Goal: Task Accomplishment & Management: Manage account settings

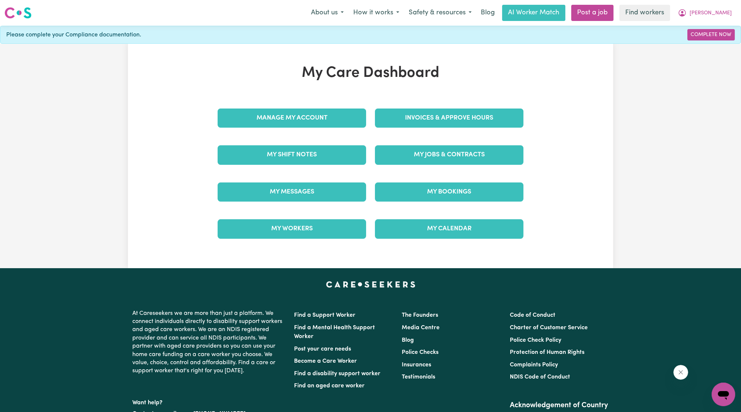
click at [440, 164] on div "My Jobs & Contracts" at bounding box center [449, 154] width 157 height 37
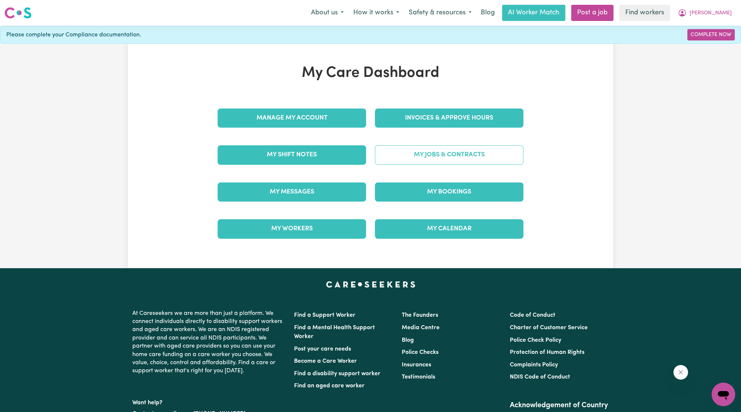
click at [444, 152] on link "My Jobs & Contracts" at bounding box center [449, 154] width 149 height 19
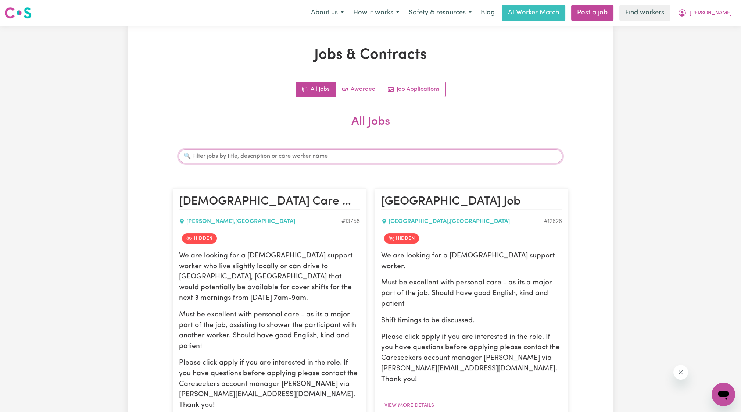
click at [402, 159] on input "Search jobs" at bounding box center [371, 156] width 384 height 14
type input "lijiana"
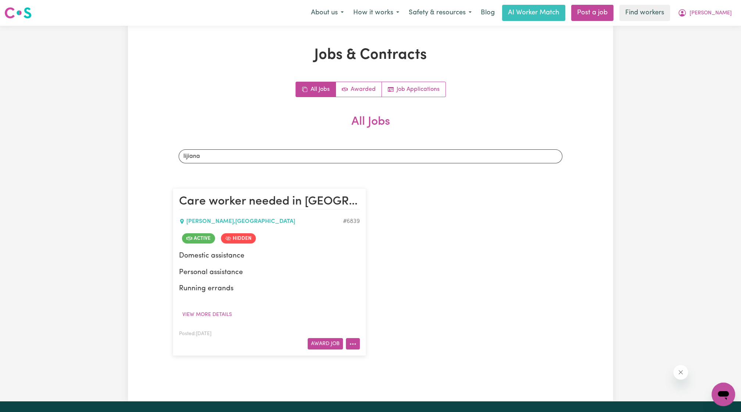
click at [353, 342] on button "More options" at bounding box center [353, 343] width 14 height 11
click at [385, 257] on link "View/Edit Contract" at bounding box center [381, 253] width 71 height 15
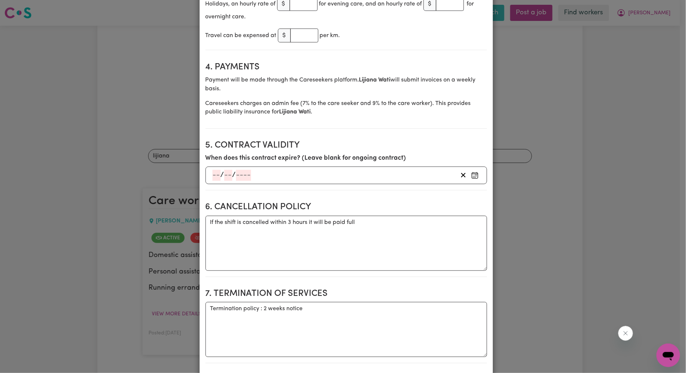
scroll to position [272, 0]
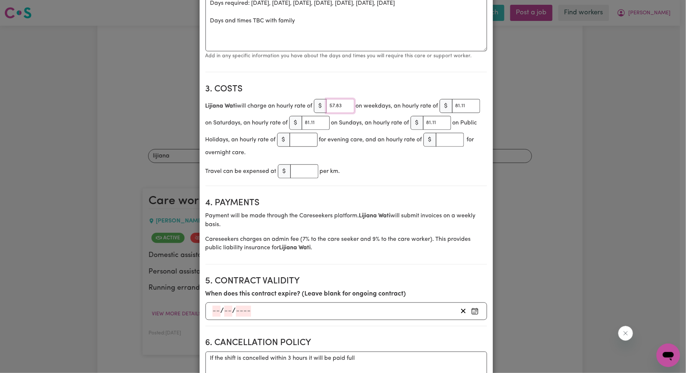
click at [337, 107] on input "57.83" at bounding box center [340, 106] width 28 height 14
click at [318, 143] on input "number" at bounding box center [304, 140] width 28 height 14
type input "70"
click at [436, 147] on input "number" at bounding box center [450, 140] width 28 height 14
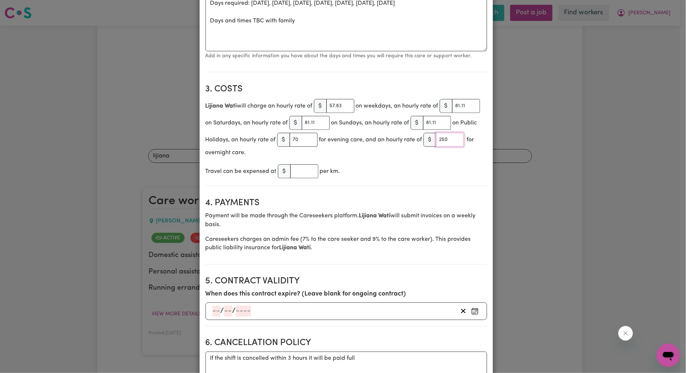
type input "250"
click at [357, 175] on div "Travel can be expensed at $ per km." at bounding box center [346, 171] width 282 height 17
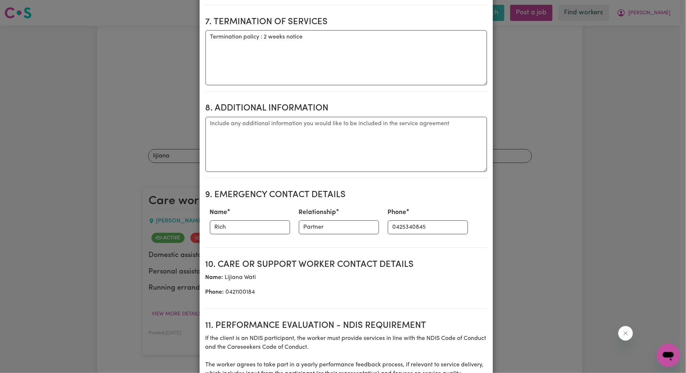
scroll to position [926, 0]
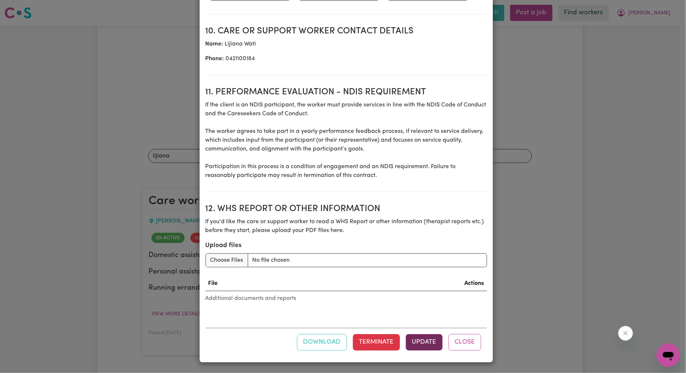
click at [416, 341] on button "Update" at bounding box center [424, 343] width 37 height 16
click at [409, 347] on button "Update" at bounding box center [424, 343] width 37 height 16
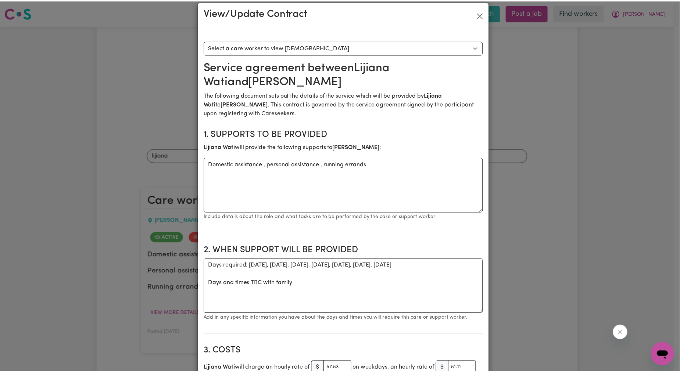
scroll to position [0, 0]
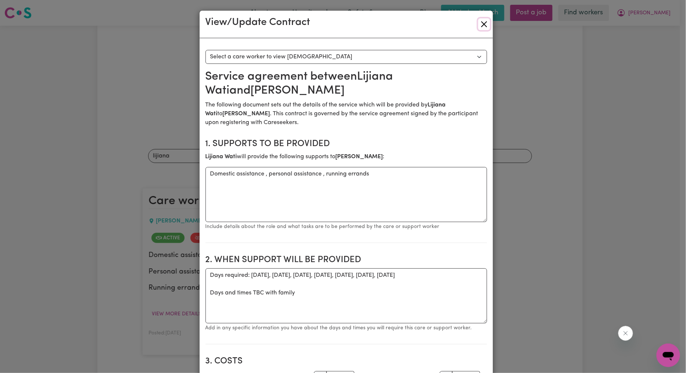
click at [482, 27] on button "Close" at bounding box center [484, 24] width 12 height 12
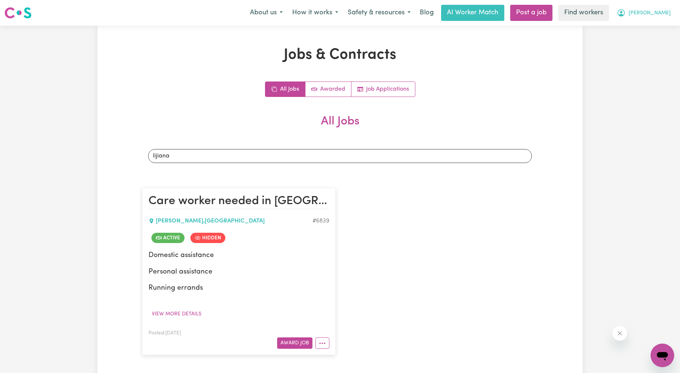
click at [653, 15] on button "[PERSON_NAME]" at bounding box center [644, 12] width 64 height 15
click at [637, 38] on link "Logout" at bounding box center [646, 42] width 58 height 14
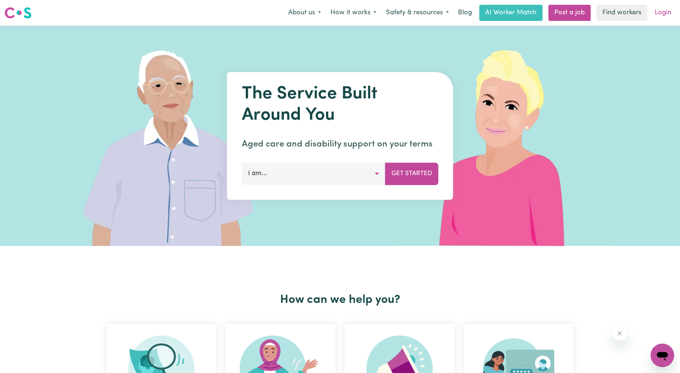
click at [665, 9] on link "Login" at bounding box center [662, 13] width 25 height 16
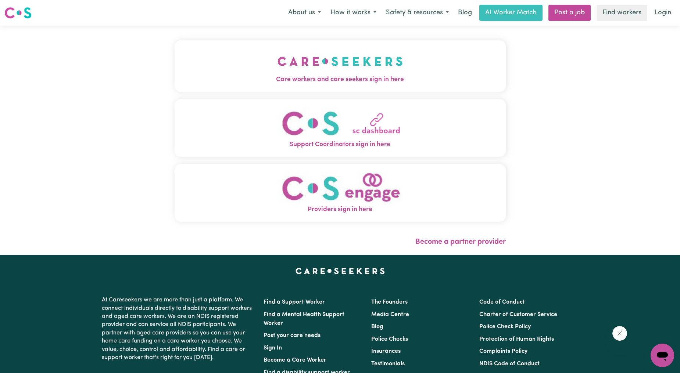
click at [325, 61] on img "Care workers and care seekers sign in here" at bounding box center [340, 61] width 125 height 27
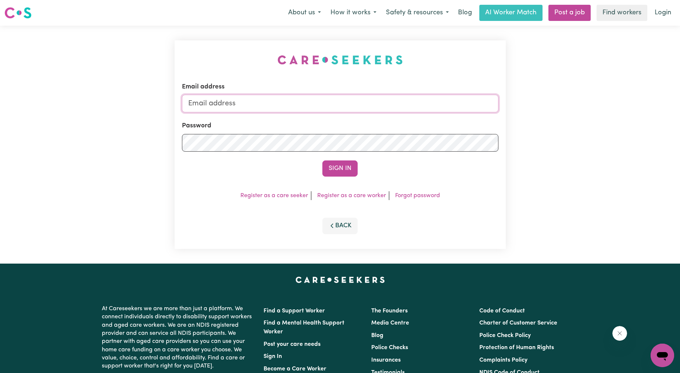
click at [317, 96] on input "Email address" at bounding box center [340, 104] width 317 height 18
drag, startPoint x: 225, startPoint y: 101, endPoint x: 490, endPoint y: 130, distance: 267.0
click at [490, 130] on form "Email address [EMAIL_ADDRESS][PERSON_NAME][DOMAIN_NAME] Password Sign In" at bounding box center [340, 129] width 317 height 94
type input "[EMAIL_ADDRESS][DOMAIN_NAME]"
click at [342, 163] on button "Sign In" at bounding box center [339, 169] width 35 height 16
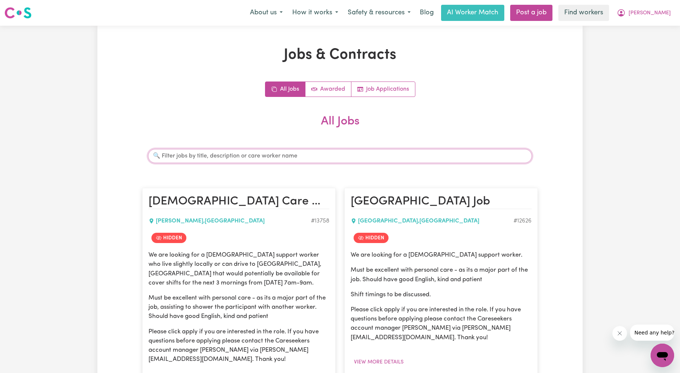
click at [374, 150] on input "Search jobs" at bounding box center [340, 156] width 384 height 14
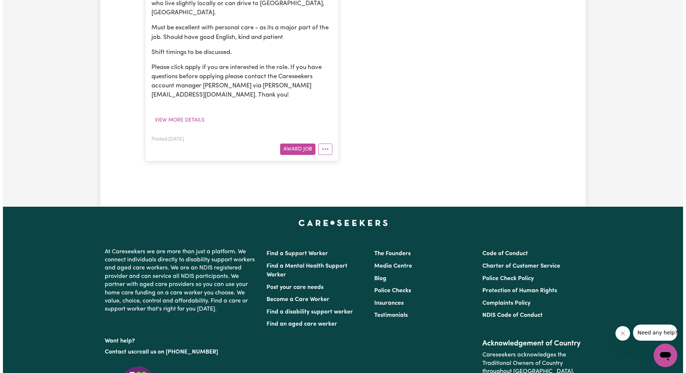
scroll to position [272, 0]
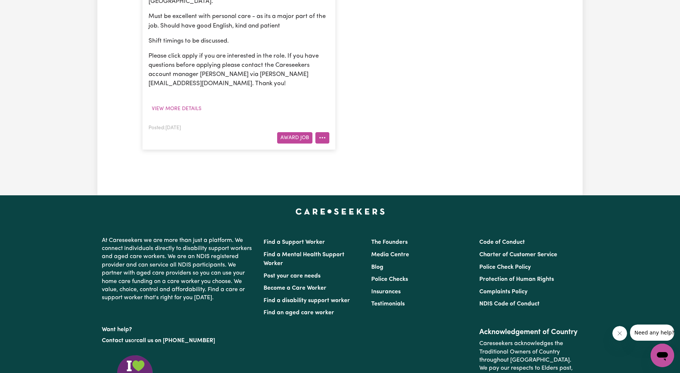
type input "anitha"
click at [328, 132] on button "More options" at bounding box center [322, 137] width 14 height 11
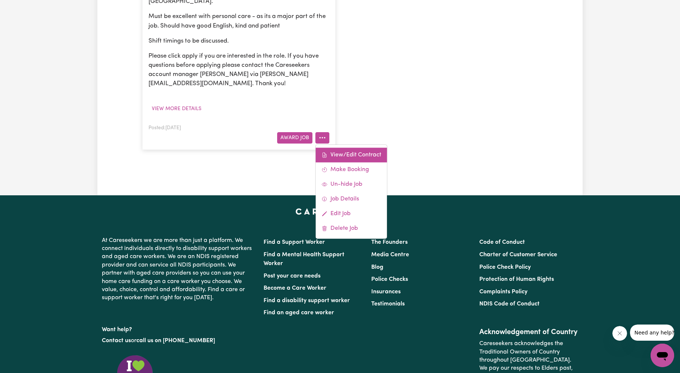
click at [335, 148] on link "View/Edit Contract" at bounding box center [351, 155] width 71 height 15
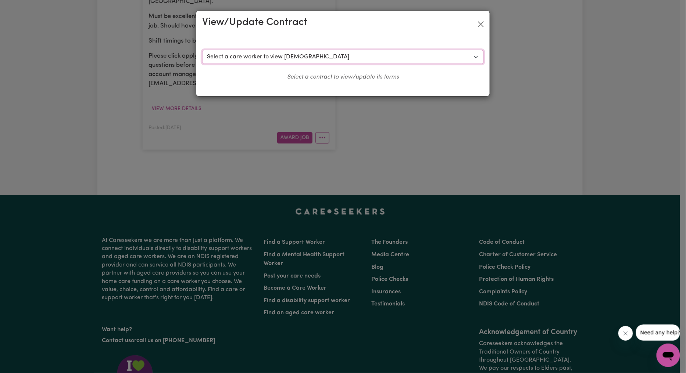
click at [292, 59] on select "Select a care worker to view contract #8874 - Maria K (contract terminated) #89…" at bounding box center [343, 57] width 282 height 14
select select "8527"
click at [202, 50] on select "Select a care worker to view contract #8874 - Maria K (contract terminated) #89…" at bounding box center [343, 57] width 282 height 14
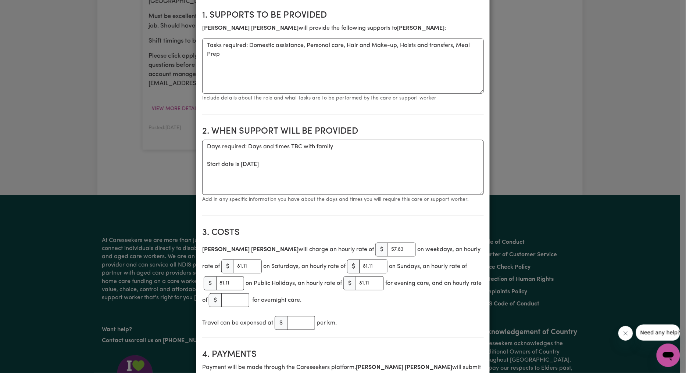
scroll to position [136, 0]
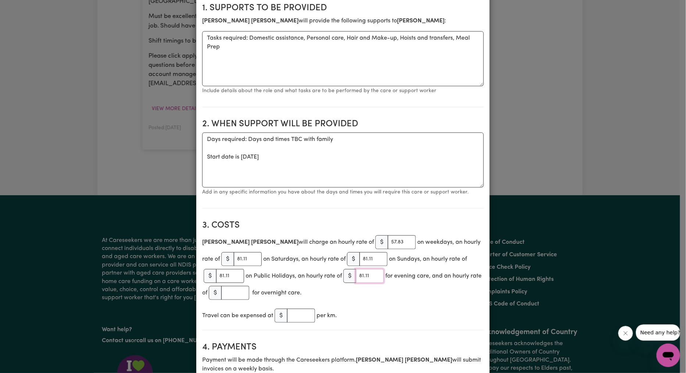
click at [366, 282] on input "81.11" at bounding box center [370, 276] width 28 height 14
type input "70"
click at [247, 292] on input "number" at bounding box center [235, 293] width 28 height 14
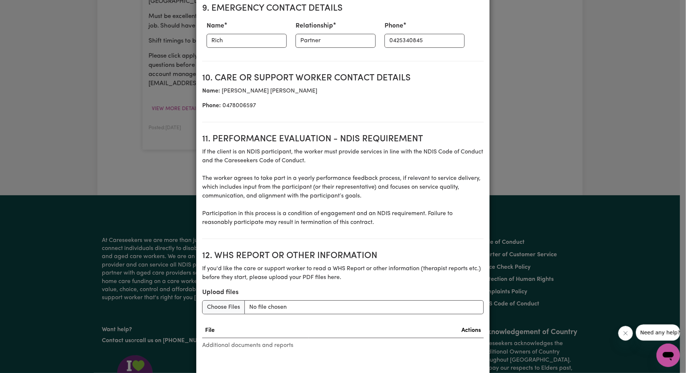
scroll to position [926, 0]
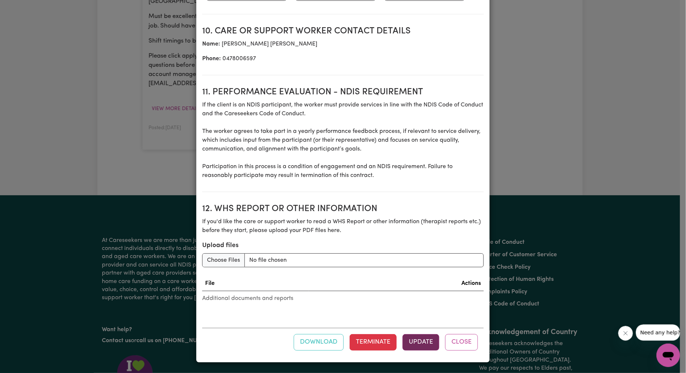
type input "250"
click at [423, 348] on button "Update" at bounding box center [421, 343] width 37 height 16
